Goal: Task Accomplishment & Management: Manage account settings

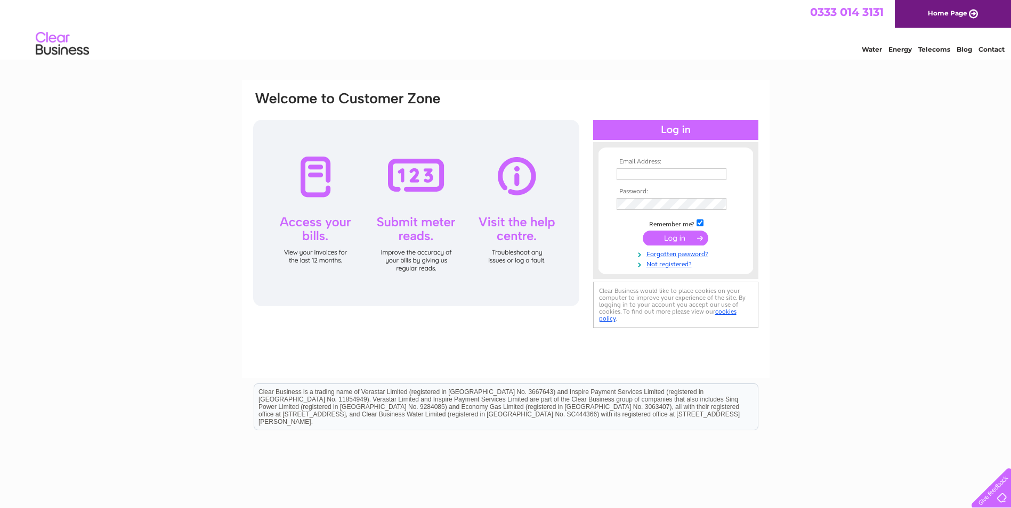
type input "alison@bradburne.co.uk"
click at [686, 239] on input "submit" at bounding box center [675, 238] width 66 height 15
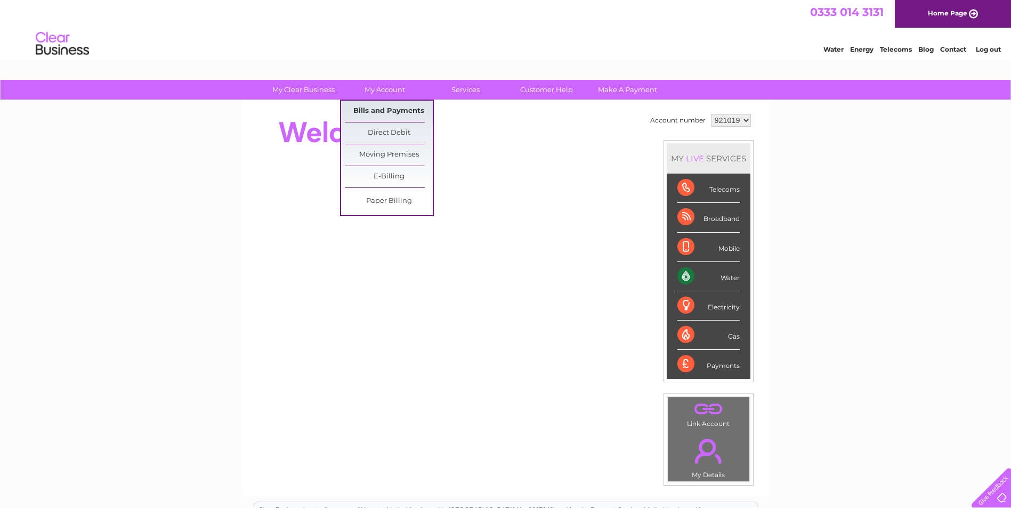
click at [390, 104] on link "Bills and Payments" at bounding box center [389, 111] width 88 height 21
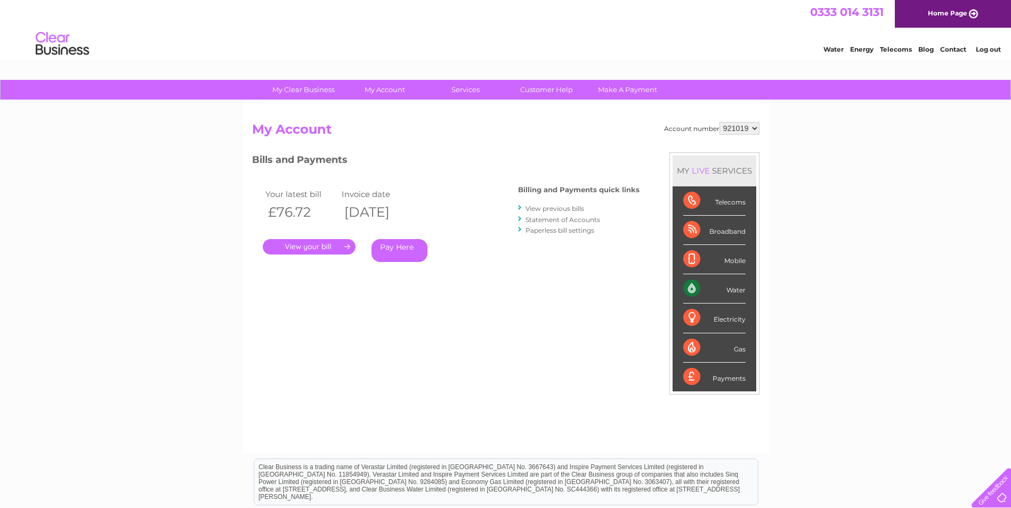
click at [331, 249] on link "." at bounding box center [309, 246] width 93 height 15
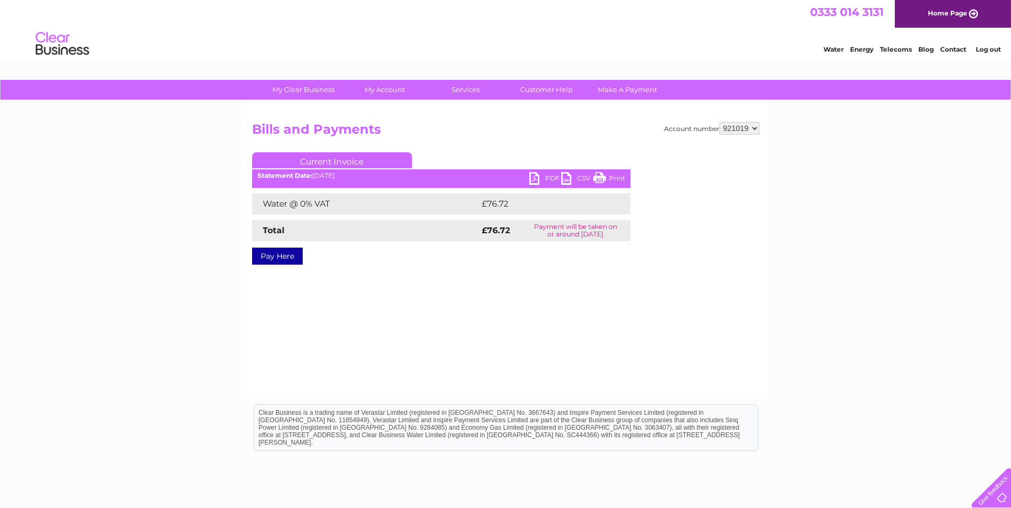
click at [552, 175] on link "PDF" at bounding box center [545, 179] width 32 height 15
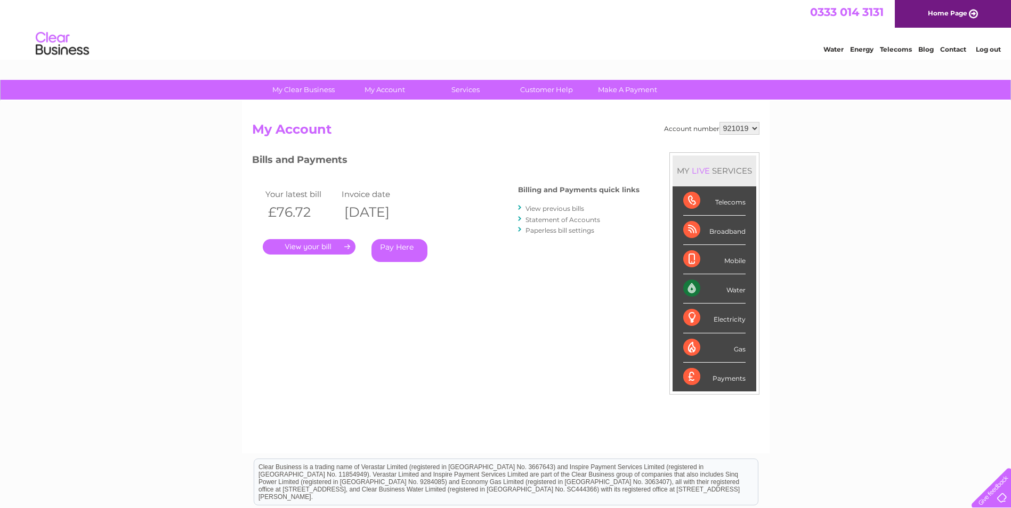
click at [555, 212] on link "View previous bills" at bounding box center [554, 209] width 59 height 8
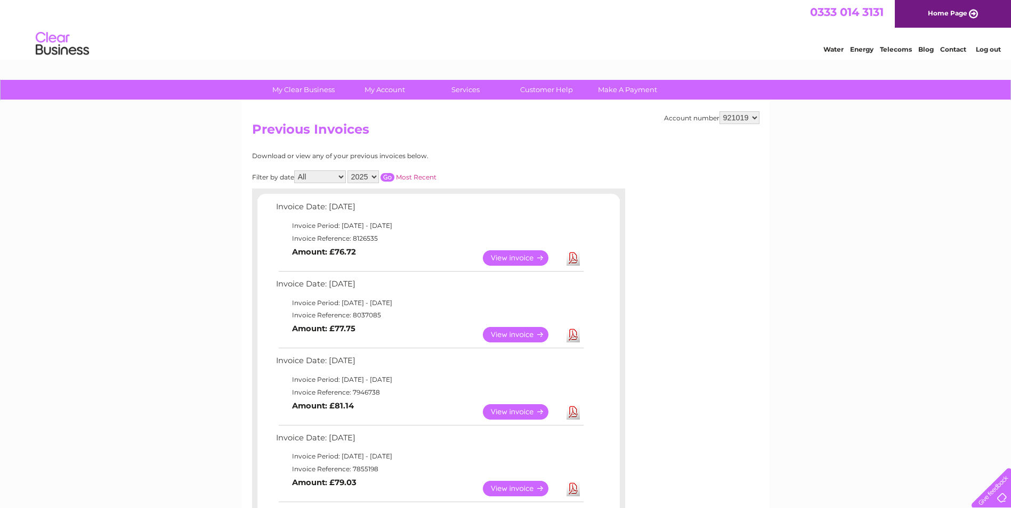
click at [507, 330] on link "View" at bounding box center [522, 334] width 78 height 15
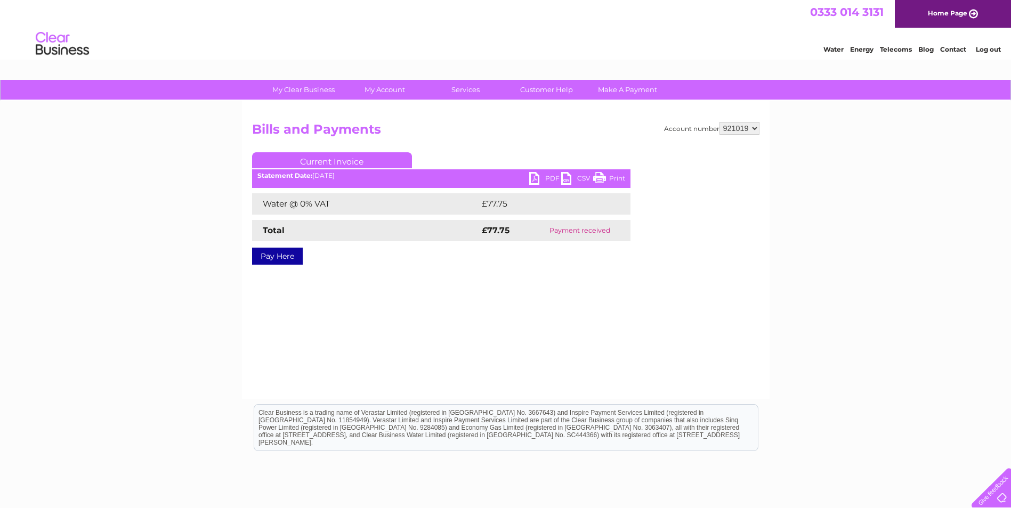
click at [548, 174] on link "PDF" at bounding box center [545, 179] width 32 height 15
click at [982, 51] on link "Log out" at bounding box center [987, 49] width 25 height 8
